Goal: Information Seeking & Learning: Learn about a topic

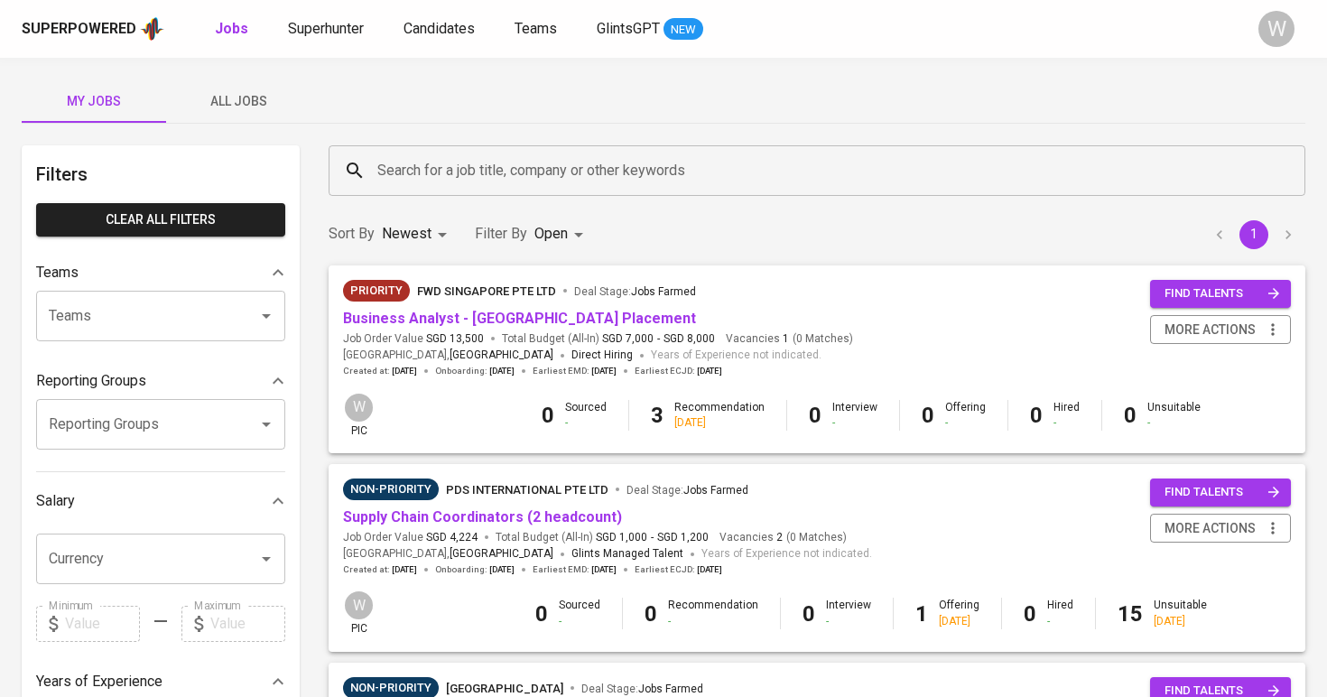
click at [237, 107] on span "All Jobs" at bounding box center [238, 101] width 123 height 23
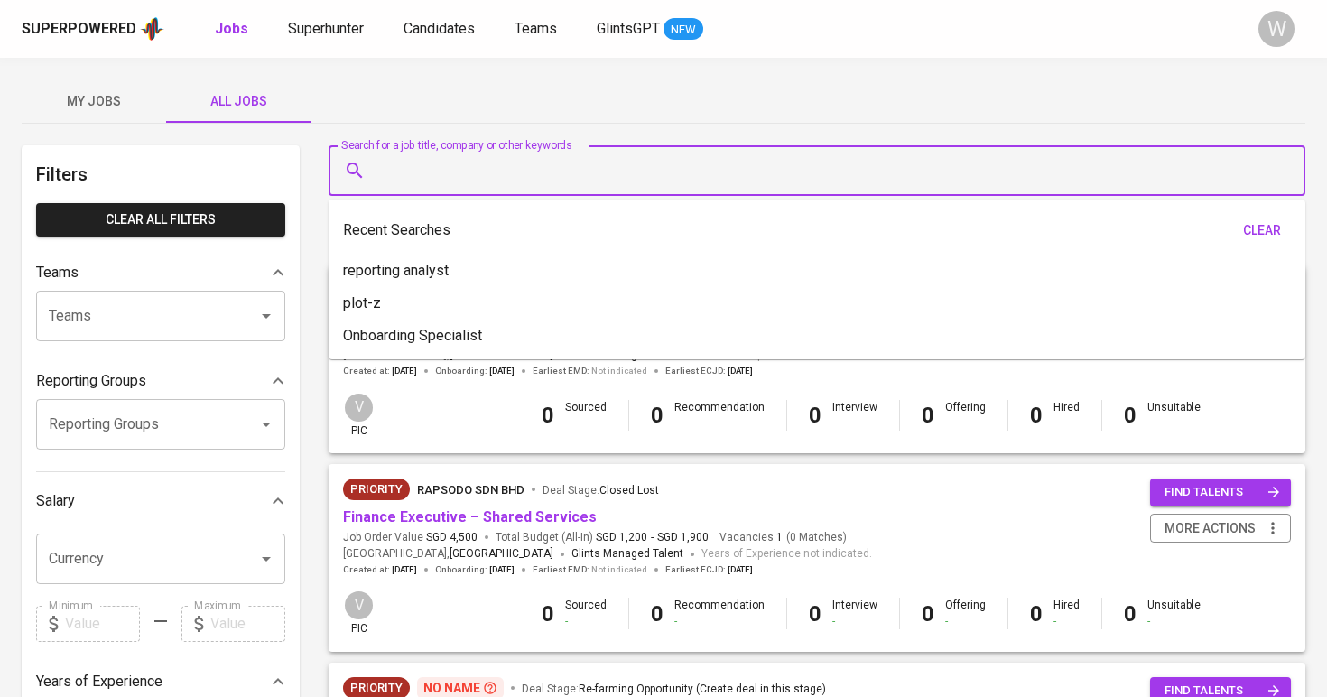
click at [422, 163] on input "Search for a job title, company or other keywords" at bounding box center [822, 171] width 898 height 34
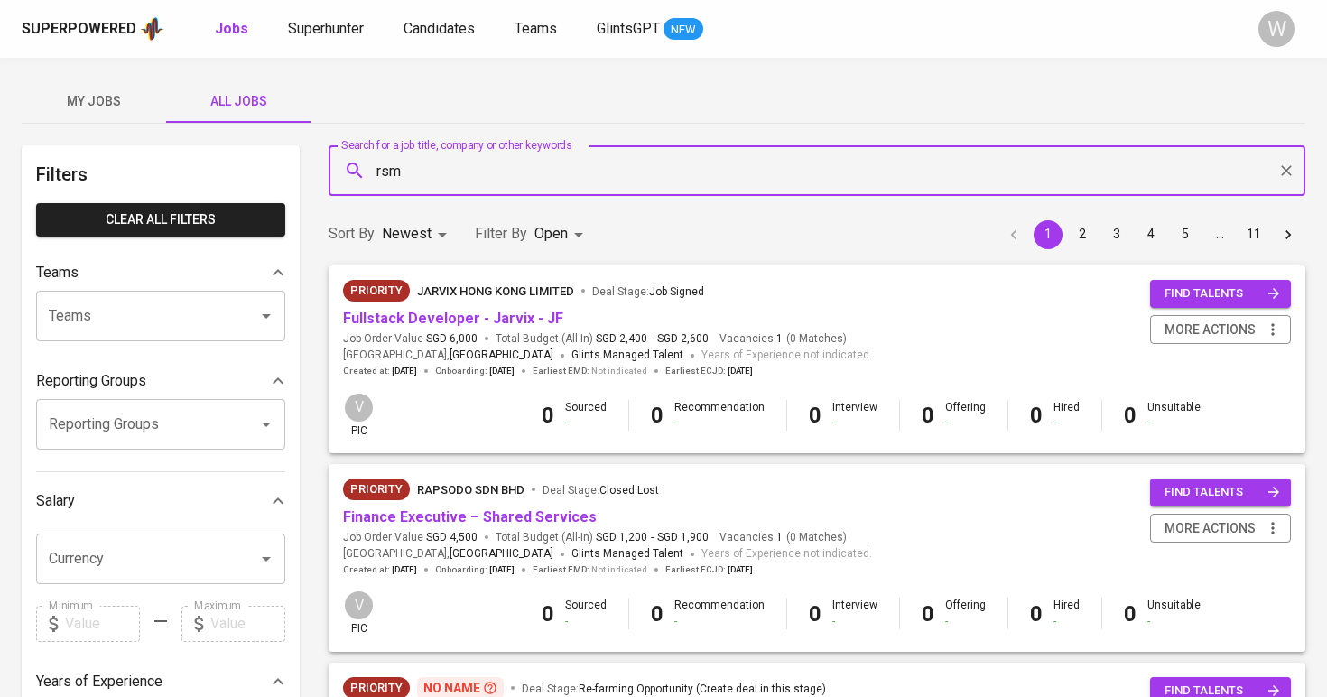
type input "rsm"
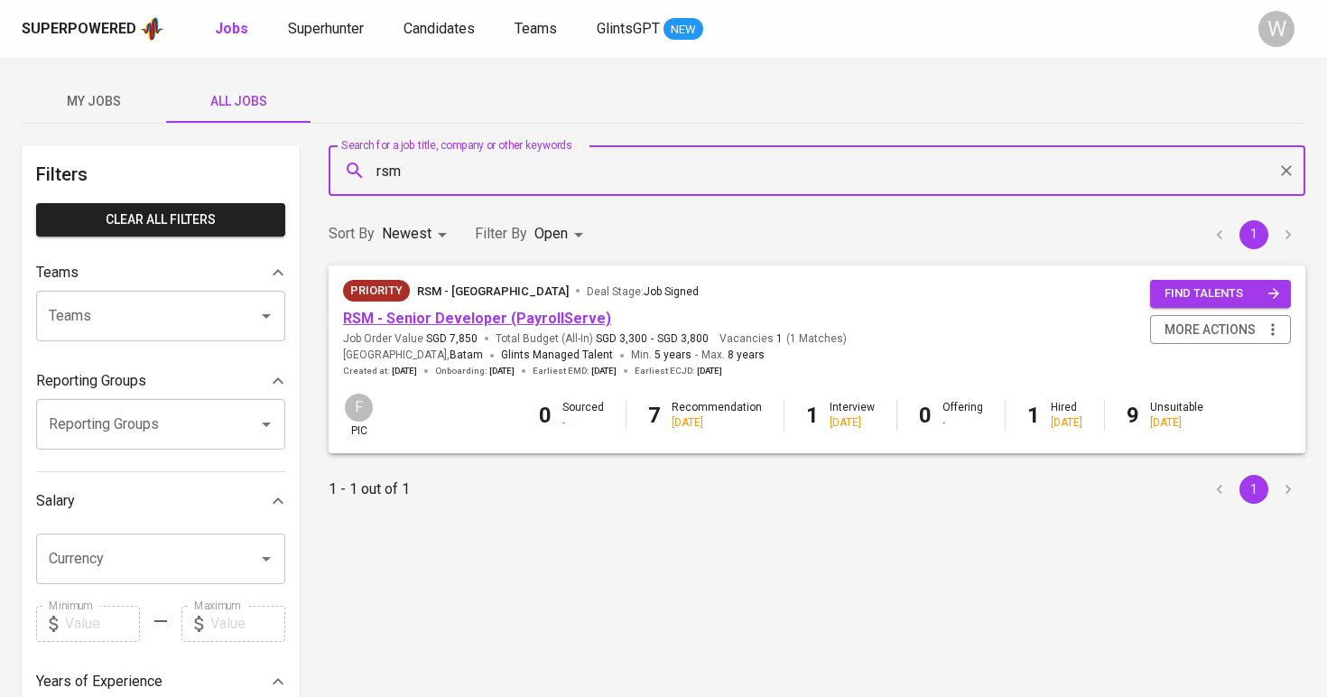
click at [476, 313] on link "RSM - Senior Developer (PayrollServe)" at bounding box center [477, 318] width 268 height 17
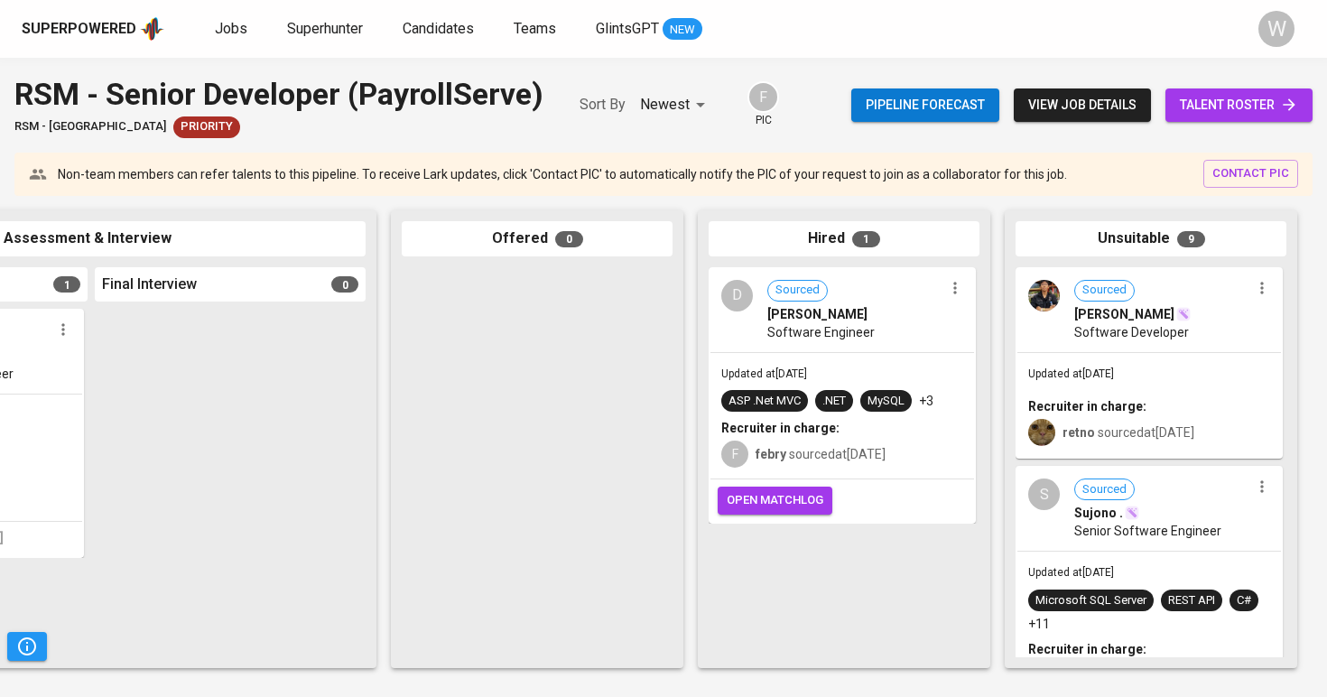
scroll to position [0, 120]
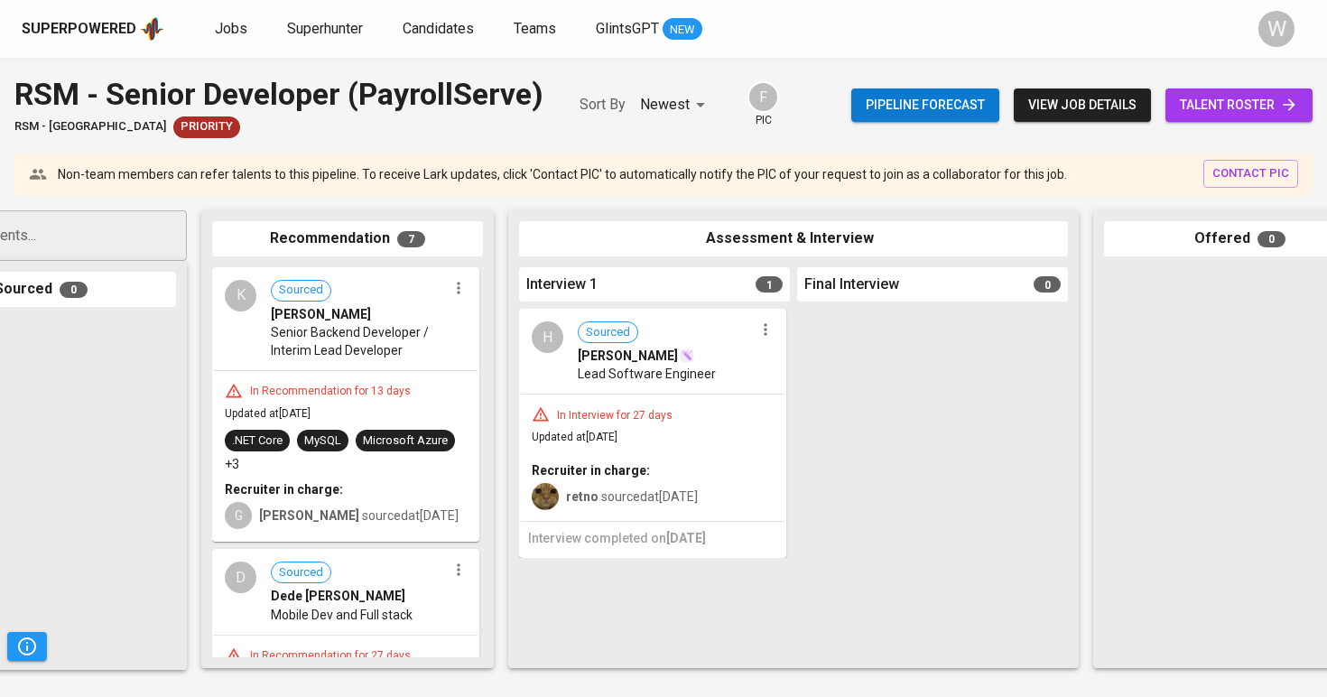
click at [208, 32] on div "Superpowered Jobs Superhunter Candidates Teams GlintsGPT NEW" at bounding box center [635, 28] width 1226 height 27
click at [219, 29] on span "Jobs" at bounding box center [231, 28] width 33 height 17
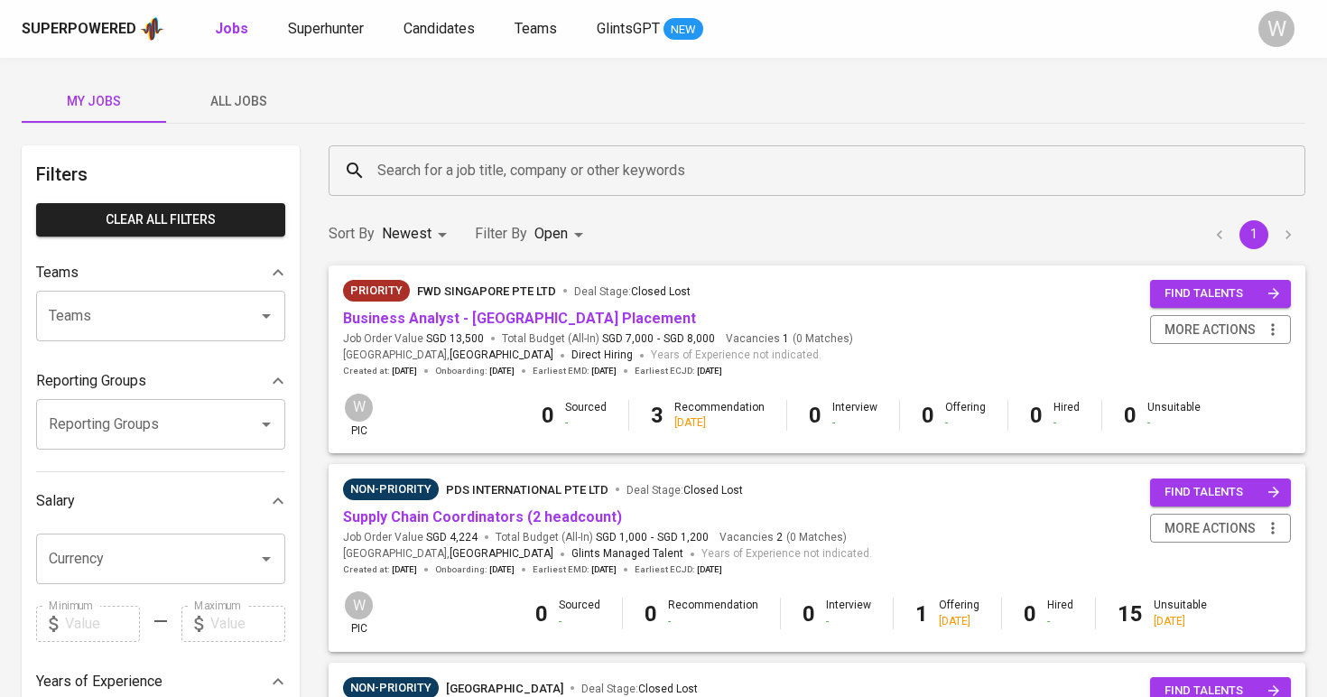
click at [243, 102] on span "All Jobs" at bounding box center [238, 101] width 123 height 23
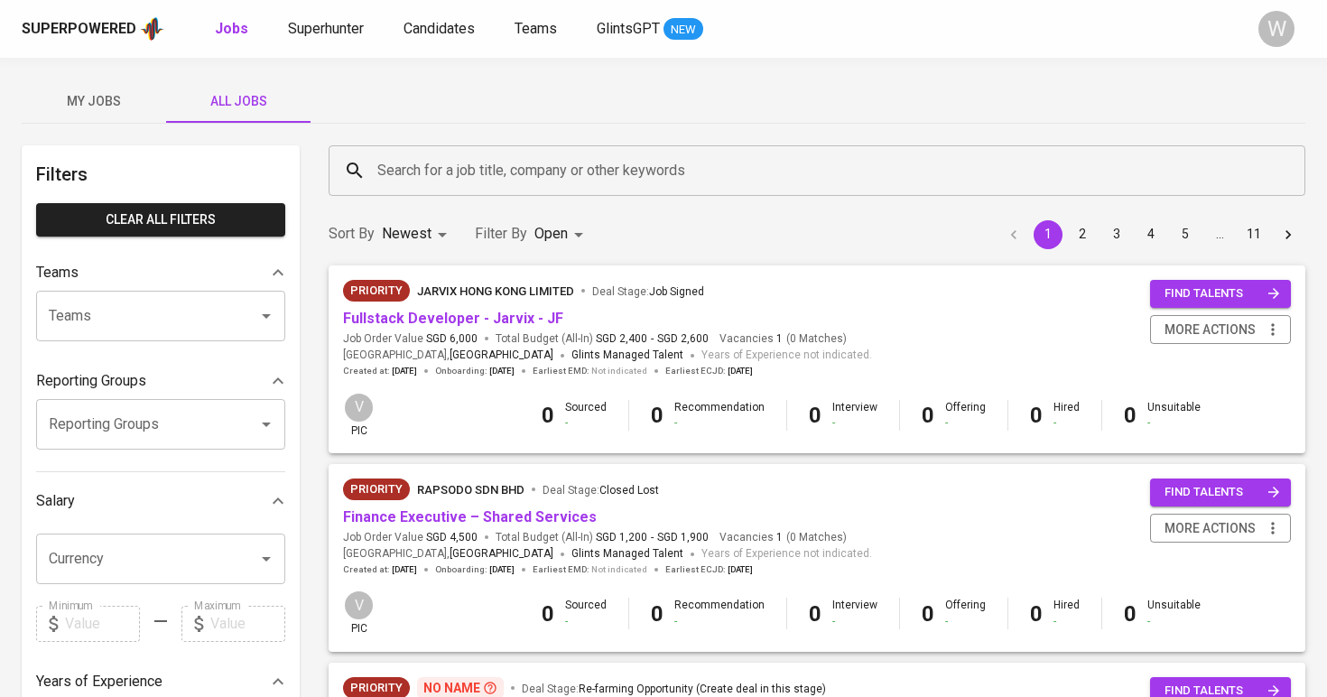
click at [428, 166] on input "Search for a job title, company or other keywords" at bounding box center [822, 171] width 898 height 34
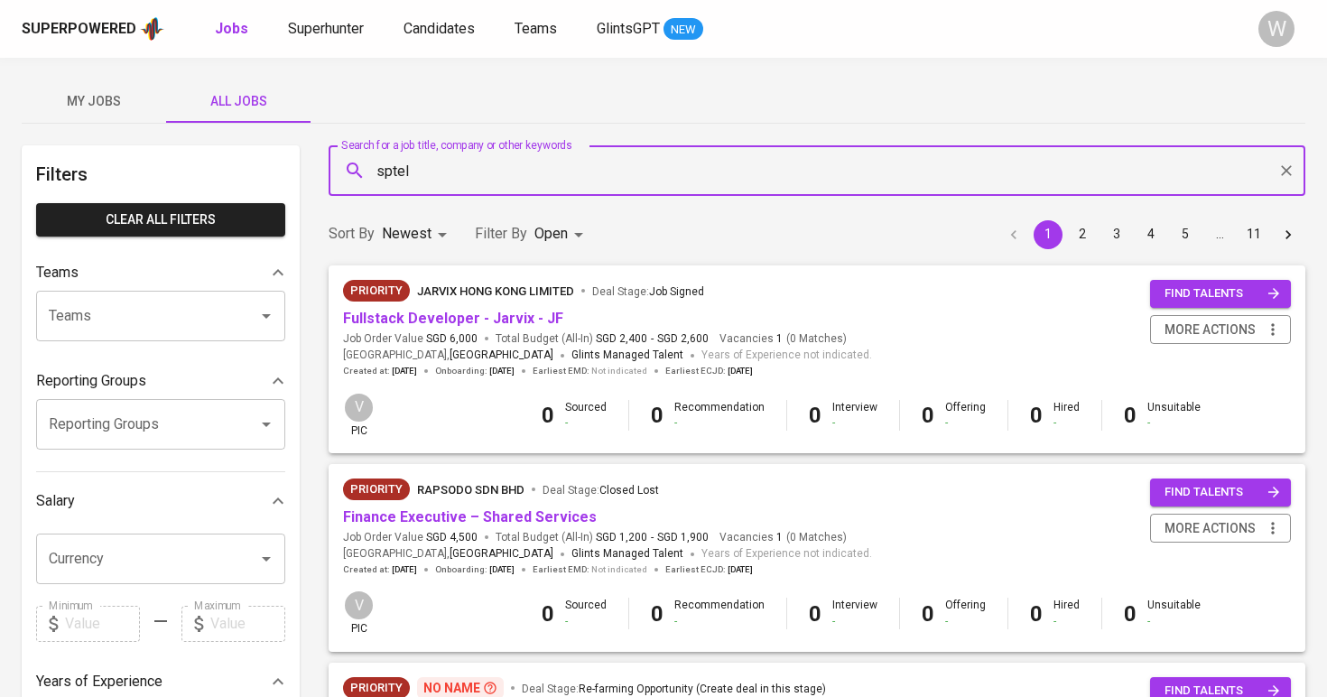
type input "sptel"
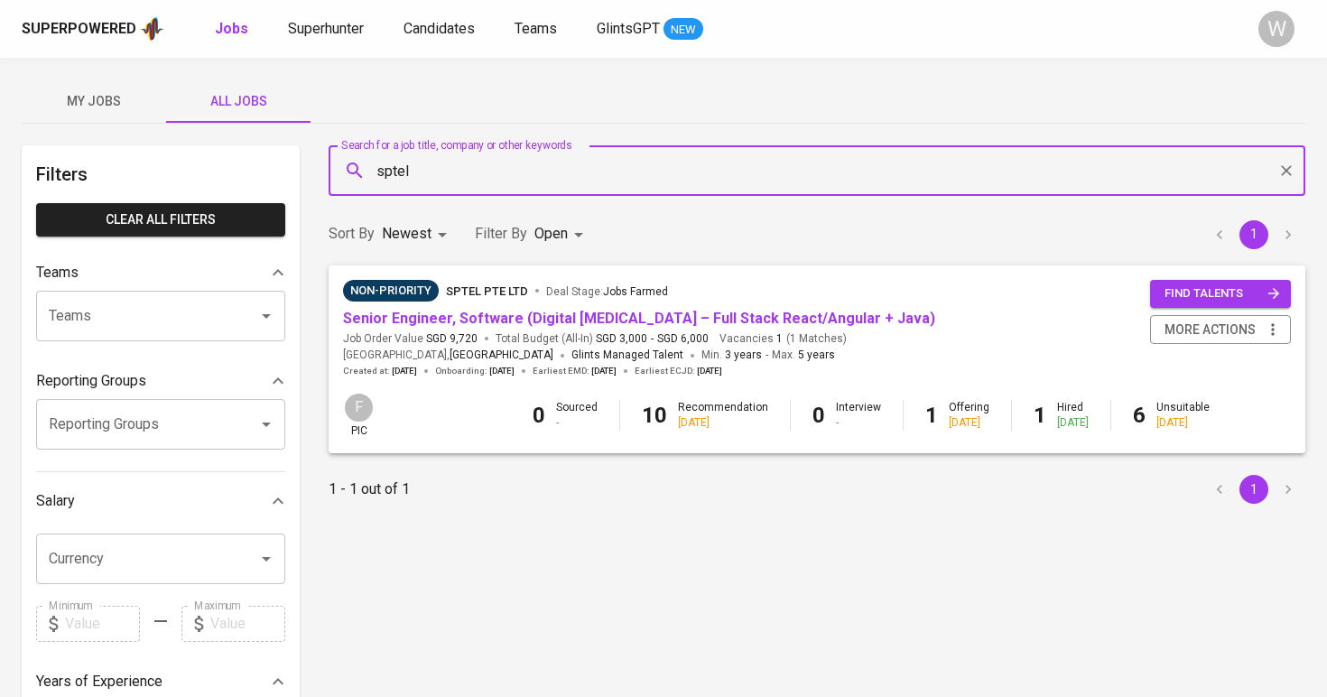
click at [452, 309] on span "Senior Engineer, Software (Digital [MEDICAL_DATA] – Full Stack React/Angular + …" at bounding box center [639, 319] width 592 height 21
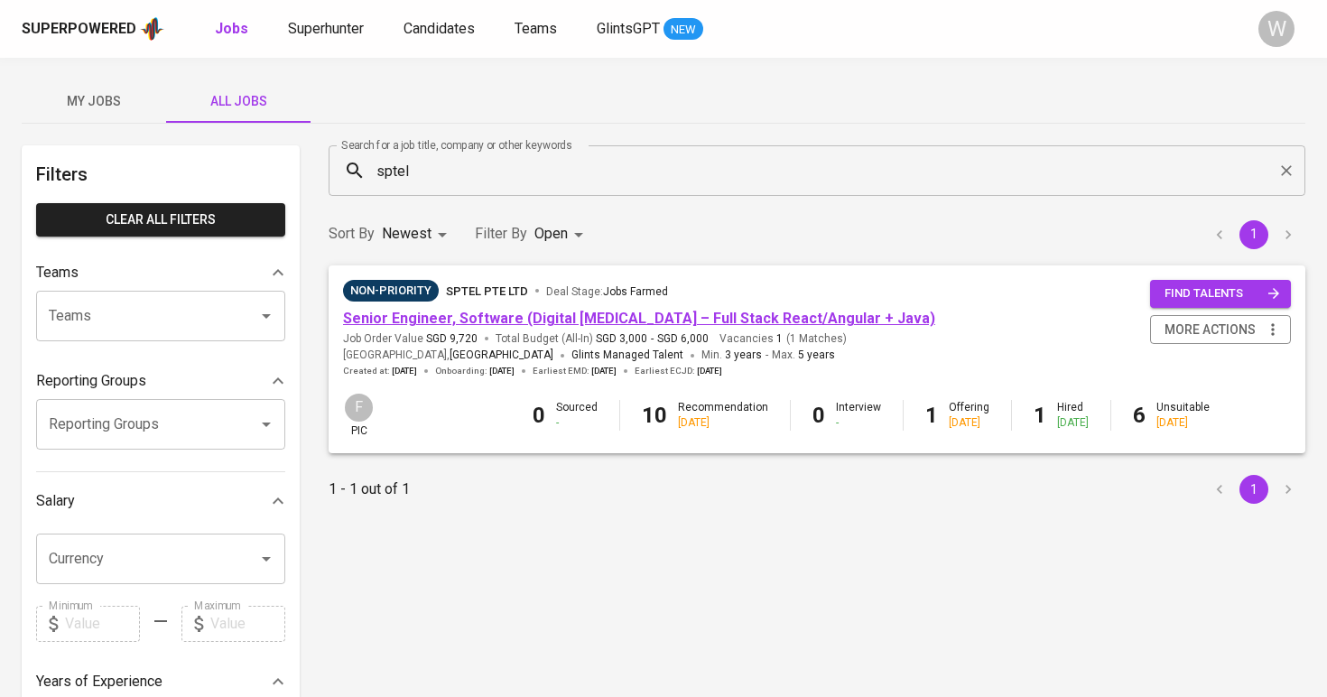
click at [457, 318] on link "Senior Engineer, Software (Digital [MEDICAL_DATA] – Full Stack React/Angular + …" at bounding box center [639, 318] width 592 height 17
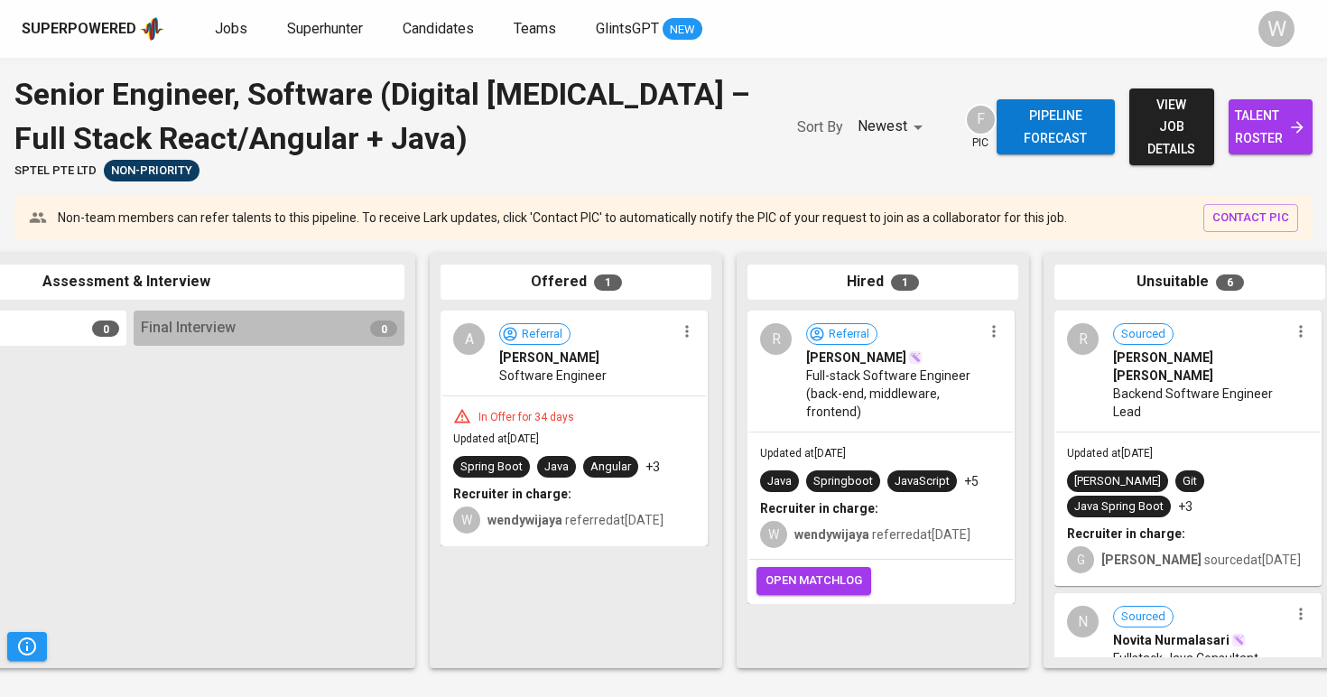
scroll to position [0, 819]
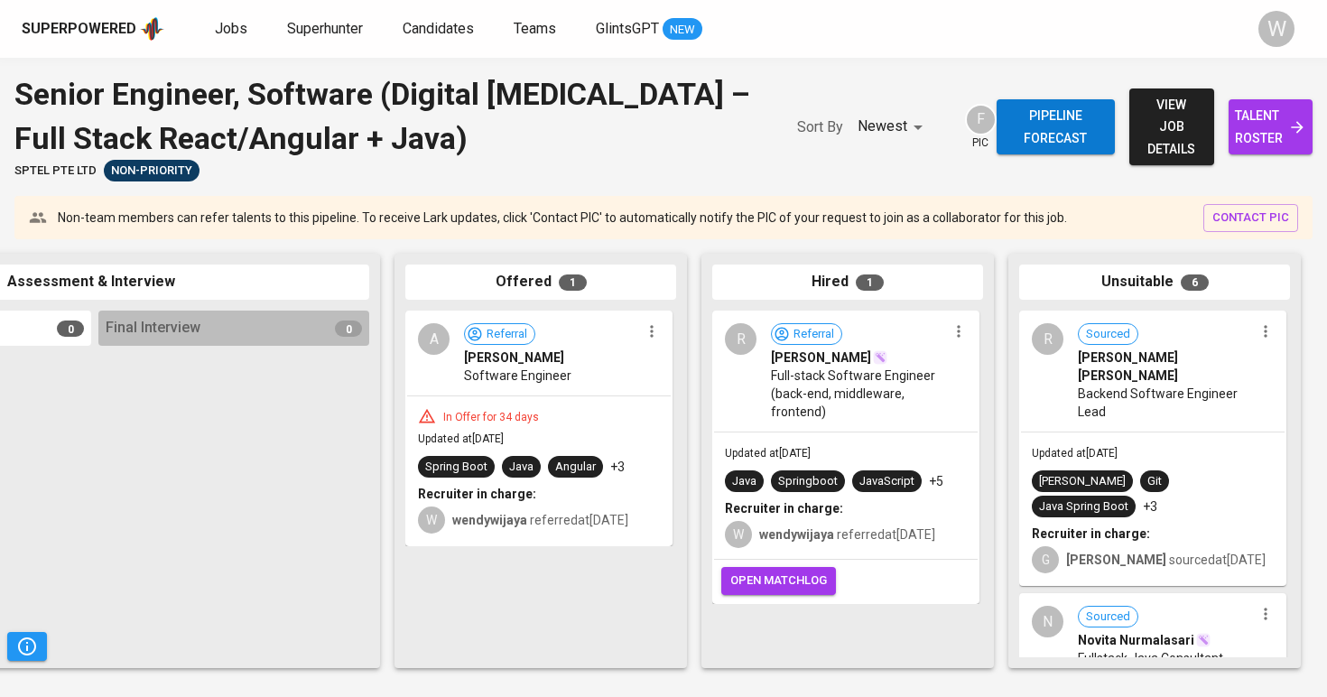
click at [1150, 126] on span "view job details" at bounding box center [1171, 127] width 55 height 67
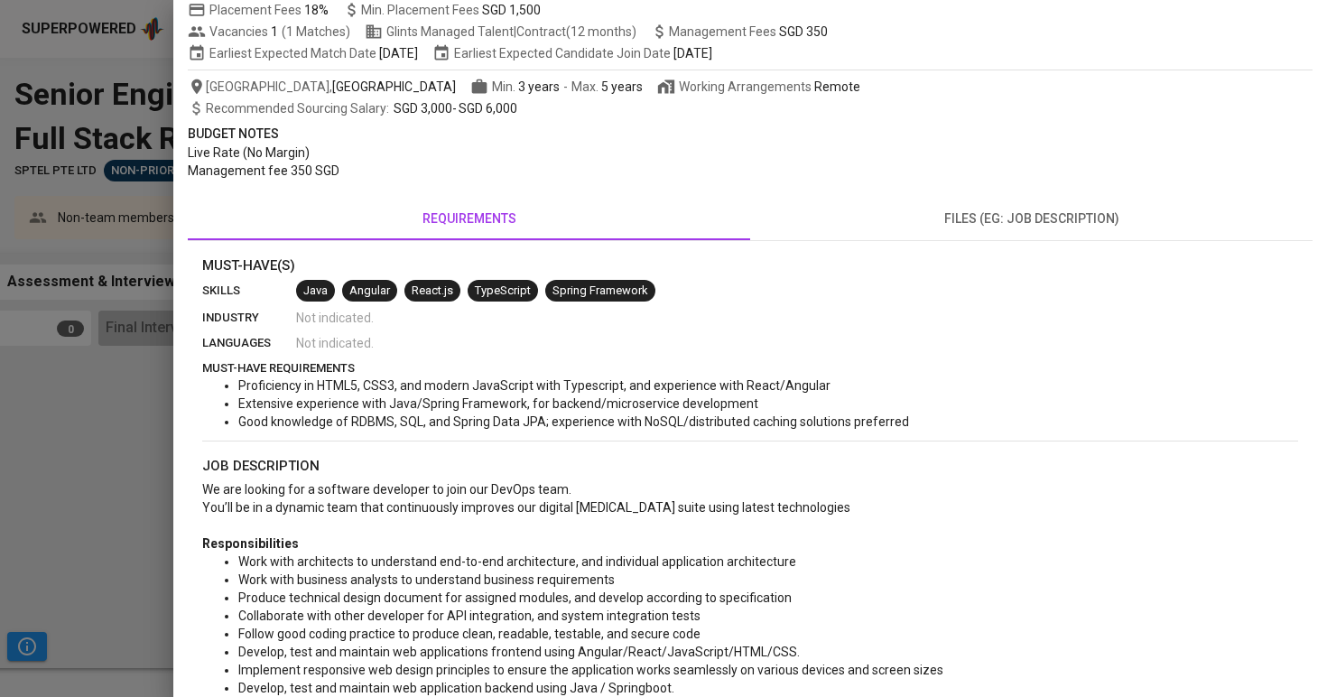
scroll to position [15, 0]
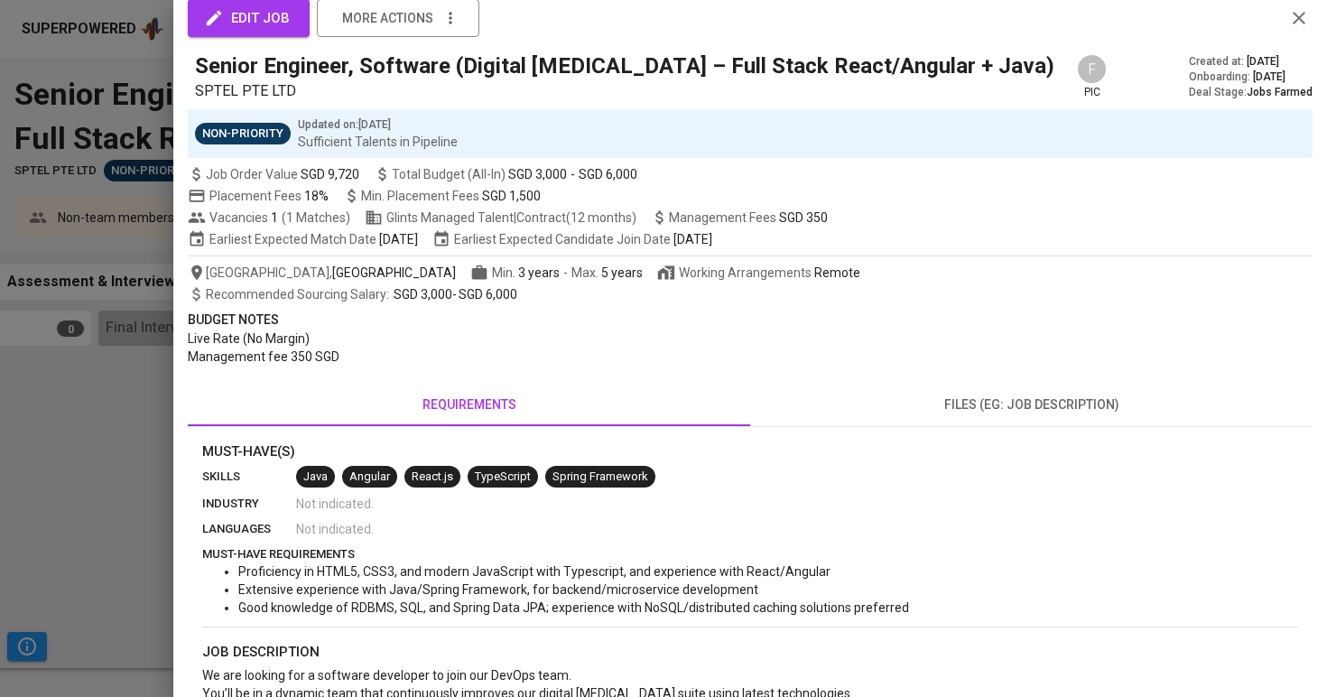
click at [21, 392] on div at bounding box center [663, 348] width 1327 height 697
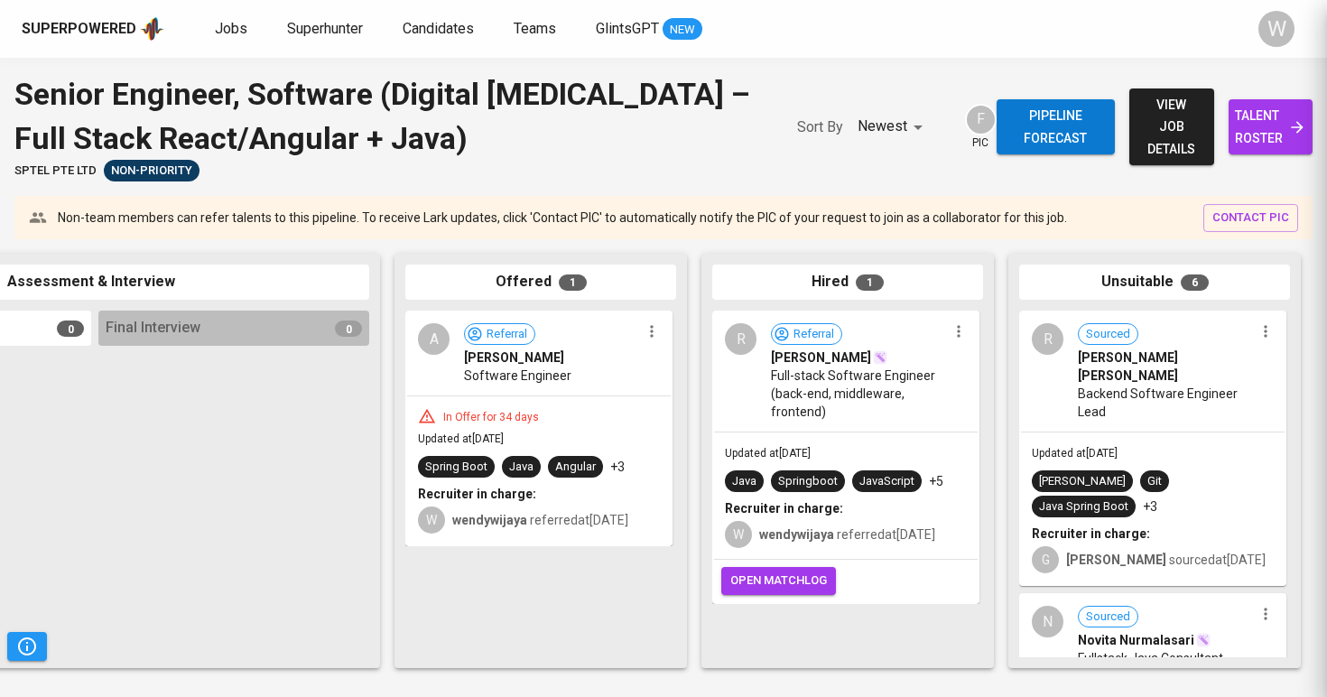
click at [108, 353] on div at bounding box center [233, 505] width 271 height 304
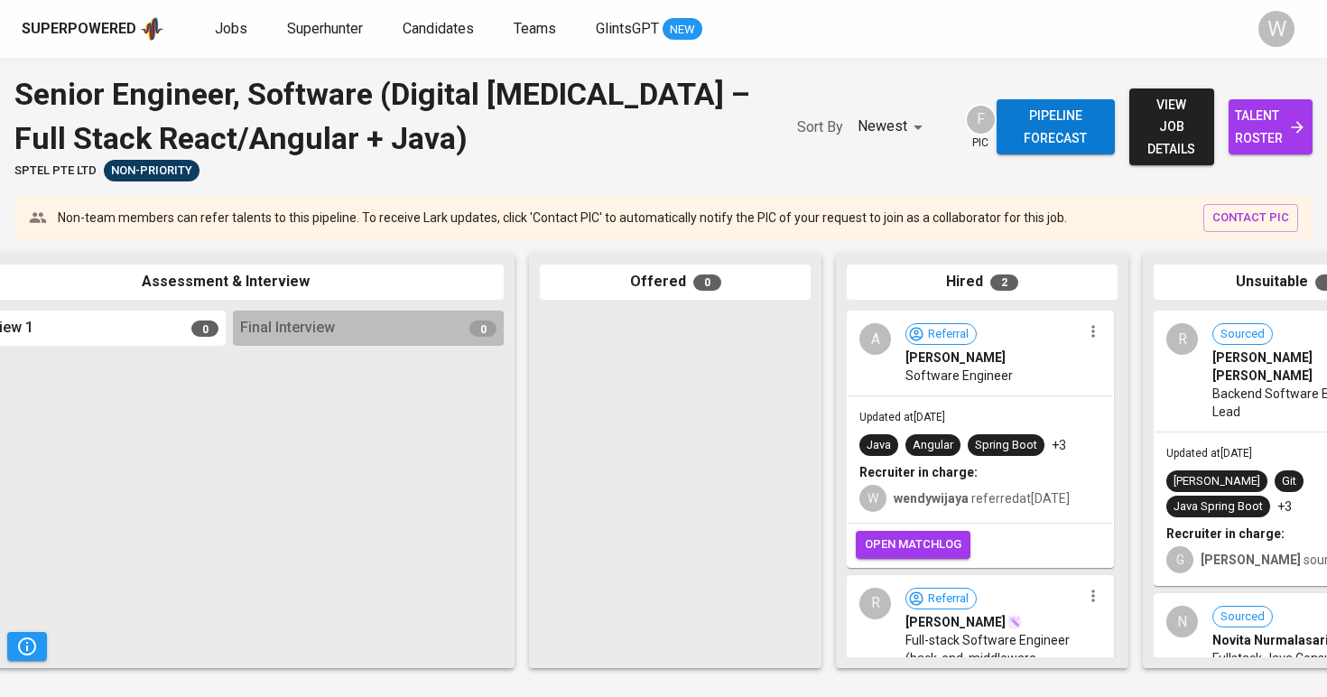
scroll to position [0, 770]
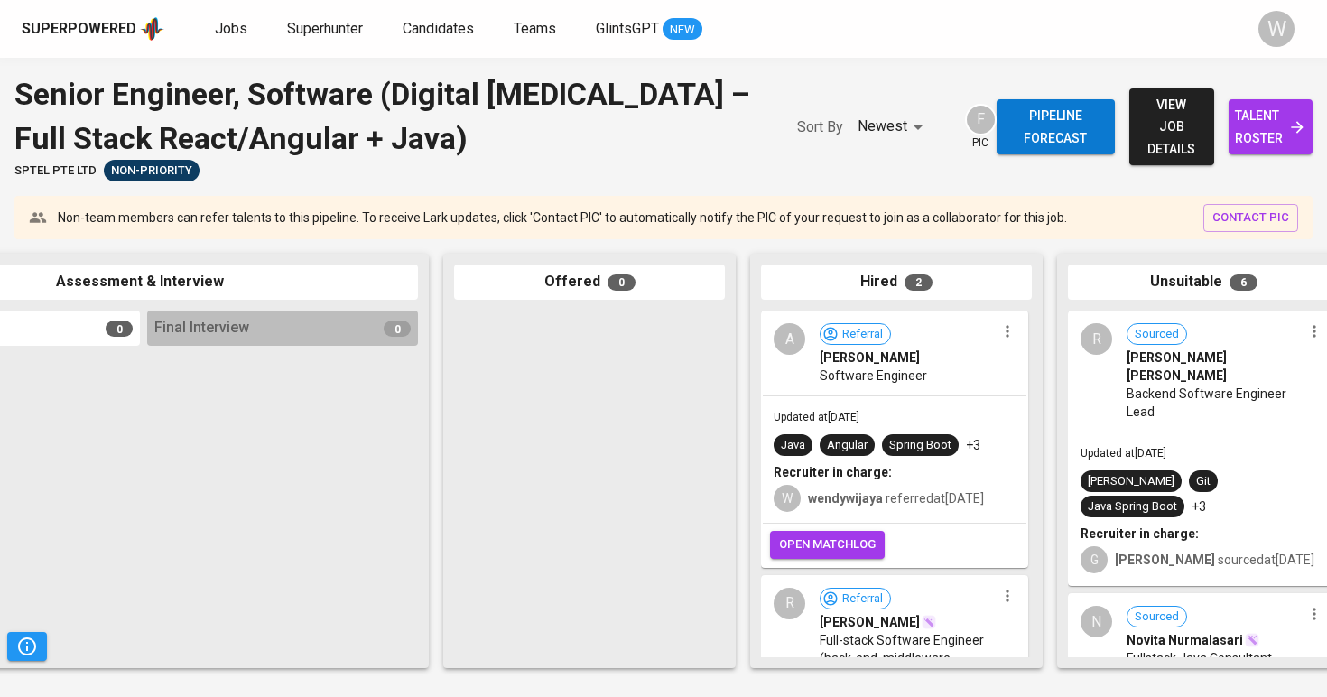
click at [841, 555] on span "open matchlog" at bounding box center [827, 545] width 97 height 21
click at [231, 34] on span "Jobs" at bounding box center [231, 28] width 33 height 17
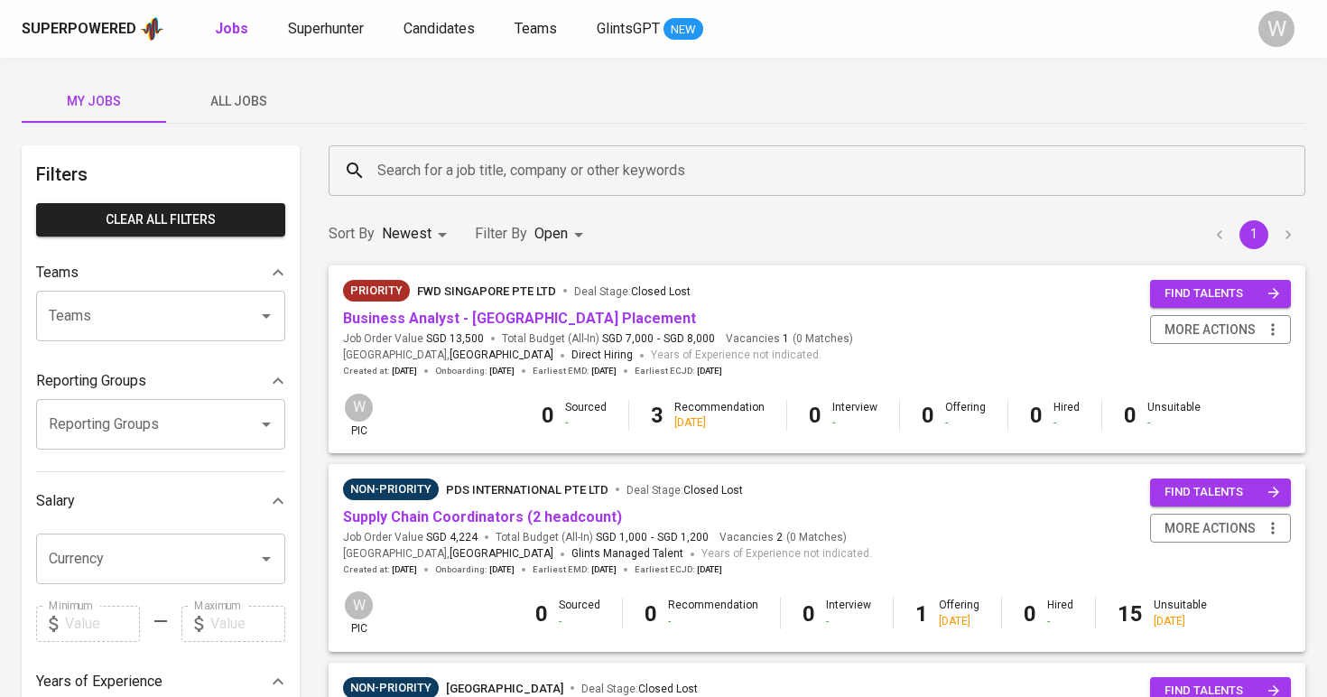
click at [451, 214] on div "Sort By Newest NEWEST Filter By Open OPEN 1" at bounding box center [817, 234] width 999 height 55
